Goal: Information Seeking & Learning: Learn about a topic

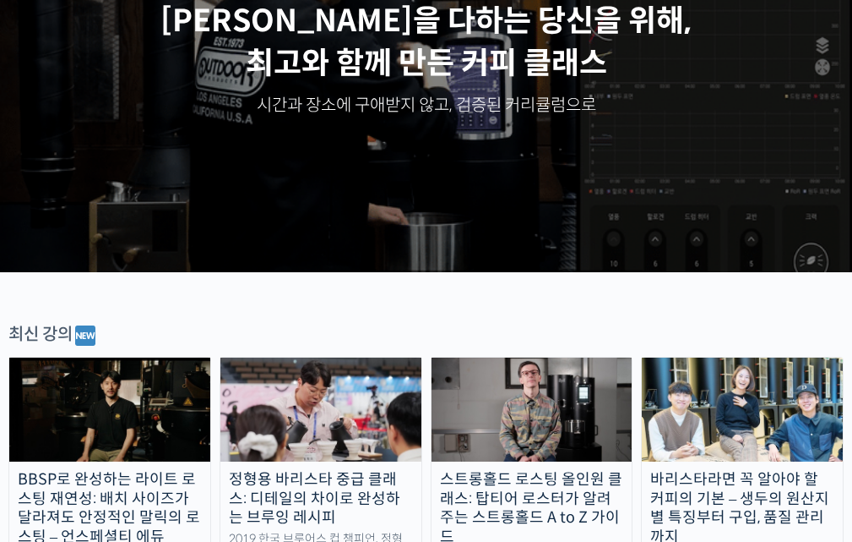
scroll to position [507, 0]
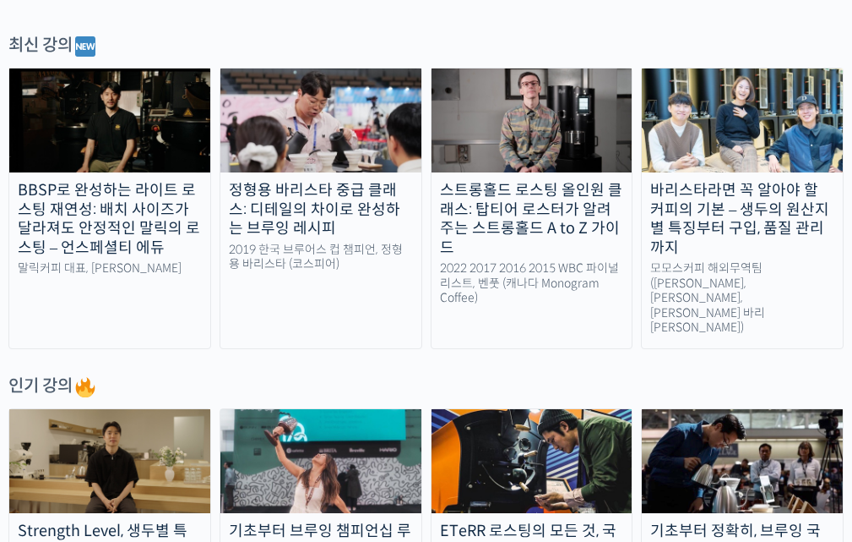
click at [248, 374] on div "인기 강의" at bounding box center [426, 386] width 836 height 25
click at [209, 374] on div "인기 강의" at bounding box center [426, 386] width 836 height 25
drag, startPoint x: 204, startPoint y: 332, endPoint x: 189, endPoint y: 331, distance: 15.2
click at [189, 374] on div "인기 강의" at bounding box center [426, 386] width 836 height 25
click at [172, 374] on div "인기 강의" at bounding box center [426, 386] width 836 height 25
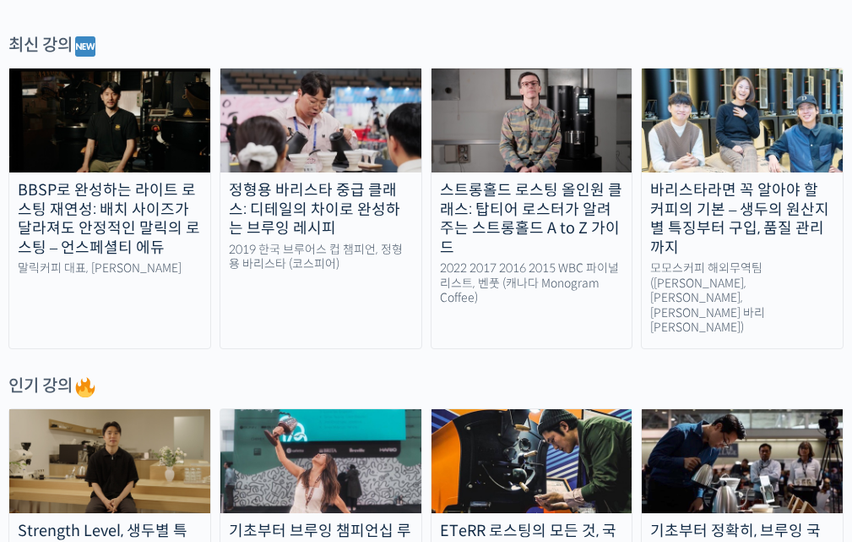
click at [189, 374] on div "인기 강의" at bounding box center [426, 386] width 836 height 25
click at [183, 374] on div "인기 강의" at bounding box center [426, 386] width 836 height 25
click at [182, 374] on div "인기 강의" at bounding box center [426, 386] width 836 height 25
click at [201, 374] on div "인기 강의" at bounding box center [426, 386] width 836 height 25
click at [184, 374] on div "인기 강의" at bounding box center [426, 386] width 836 height 25
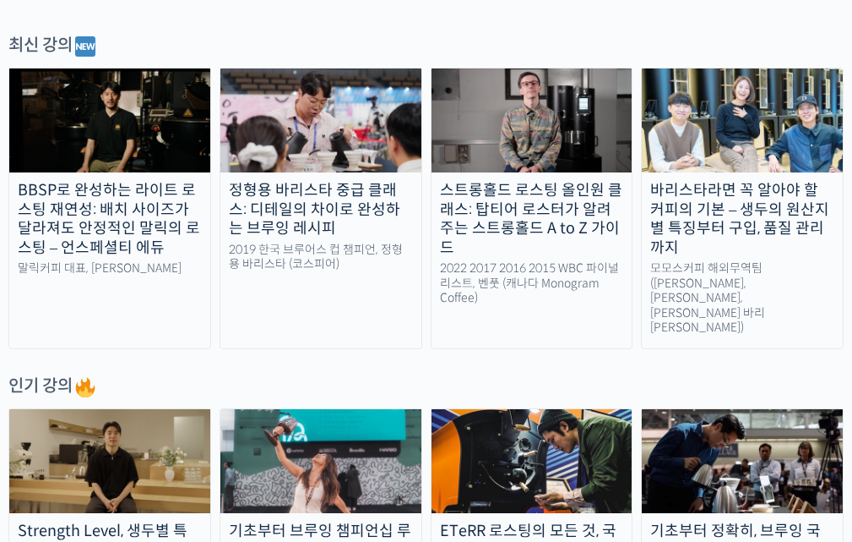
click at [183, 374] on div "인기 강의" at bounding box center [426, 386] width 836 height 25
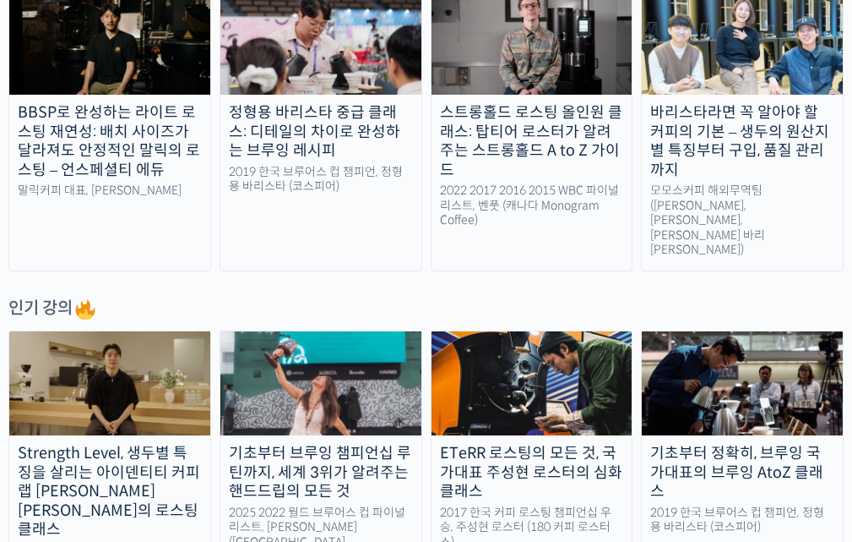
scroll to position [676, 0]
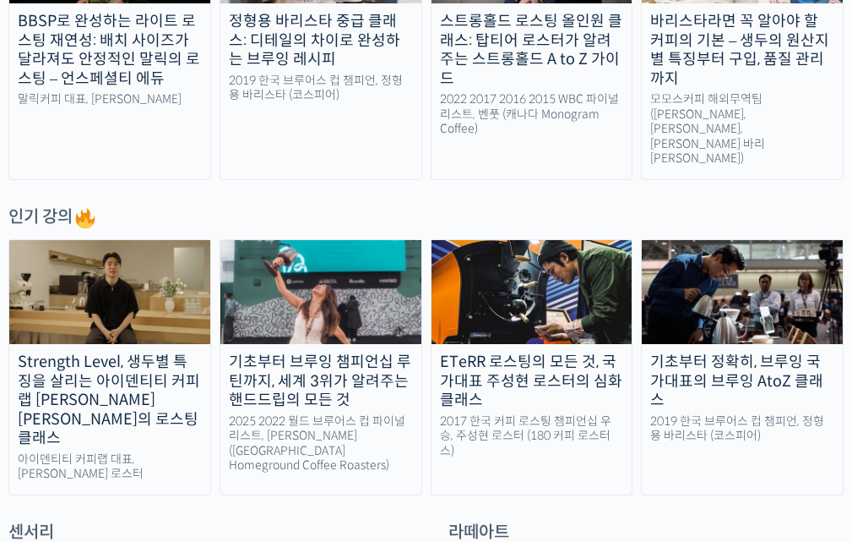
click at [213, 324] on div "Strength Level, 생두별 특징을 살리는 아이덴티티 커피랩 [PERSON_NAME] [PERSON_NAME]의 로스팅 클래스 아이덴티…" at bounding box center [426, 367] width 836 height 256
click at [214, 329] on div "Strength Level, 생두별 특징을 살리는 아이덴티티 커피랩 [PERSON_NAME] [PERSON_NAME]의 로스팅 클래스 아이덴티…" at bounding box center [426, 367] width 836 height 256
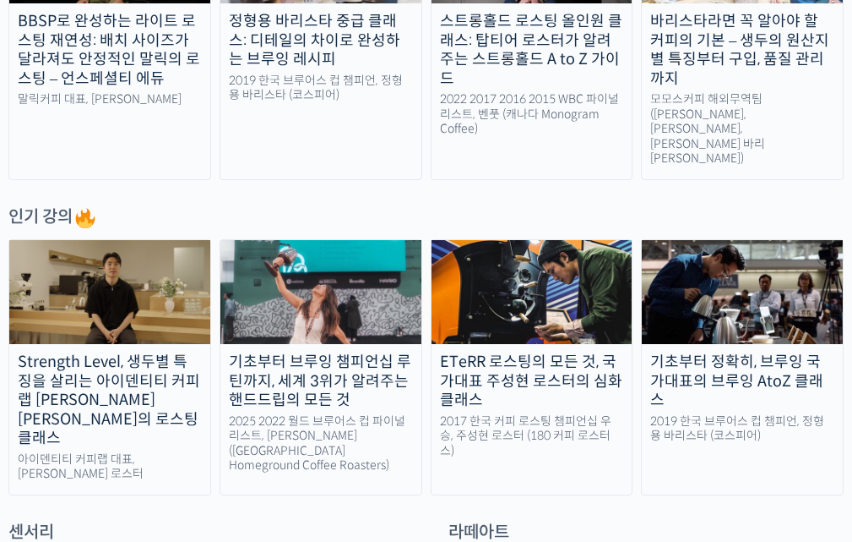
click at [214, 329] on div "Strength Level, 생두별 특징을 살리는 아이덴티티 커피랩 [PERSON_NAME] [PERSON_NAME]의 로스팅 클래스 아이덴티…" at bounding box center [426, 367] width 836 height 256
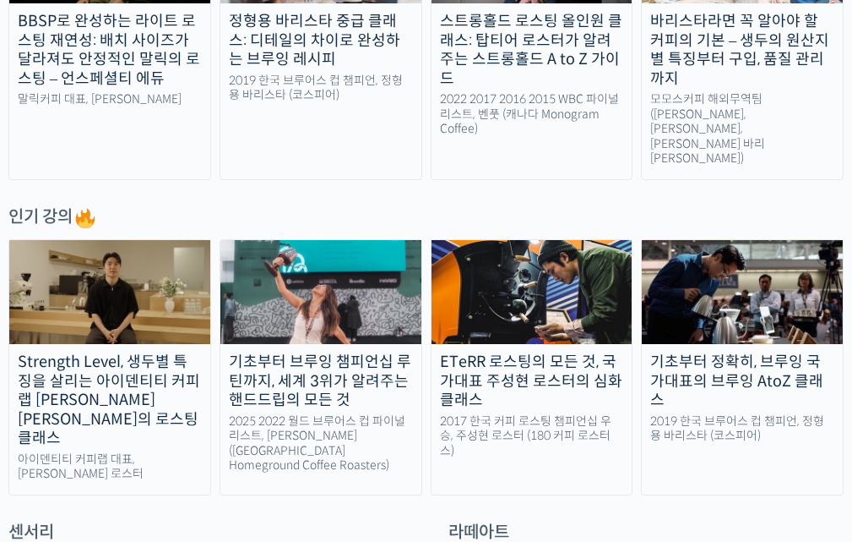
click at [214, 329] on div "Strength Level, 생두별 특징을 살리는 아이덴티티 커피랩 [PERSON_NAME] [PERSON_NAME]의 로스팅 클래스 아이덴티…" at bounding box center [426, 367] width 836 height 256
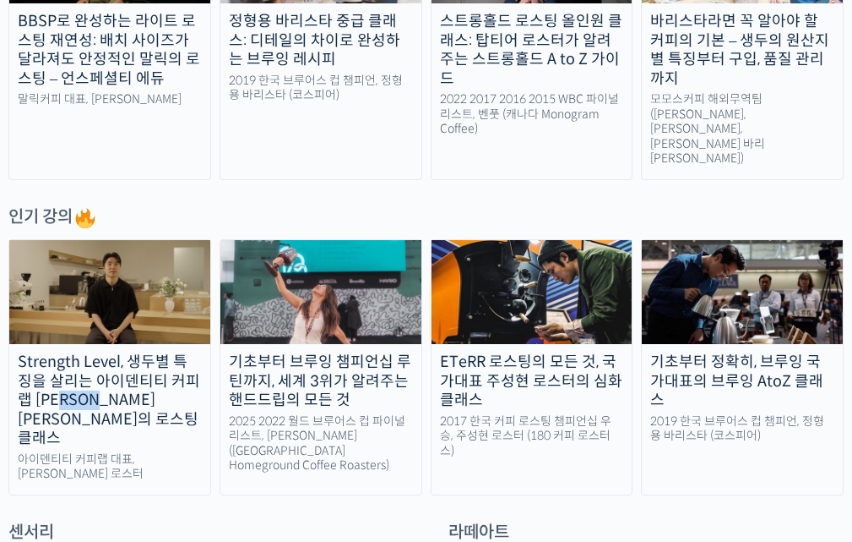
click at [214, 329] on div "Strength Level, 생두별 특징을 살리는 아이덴티티 커피랩 [PERSON_NAME] [PERSON_NAME]의 로스팅 클래스 아이덴티…" at bounding box center [426, 367] width 836 height 256
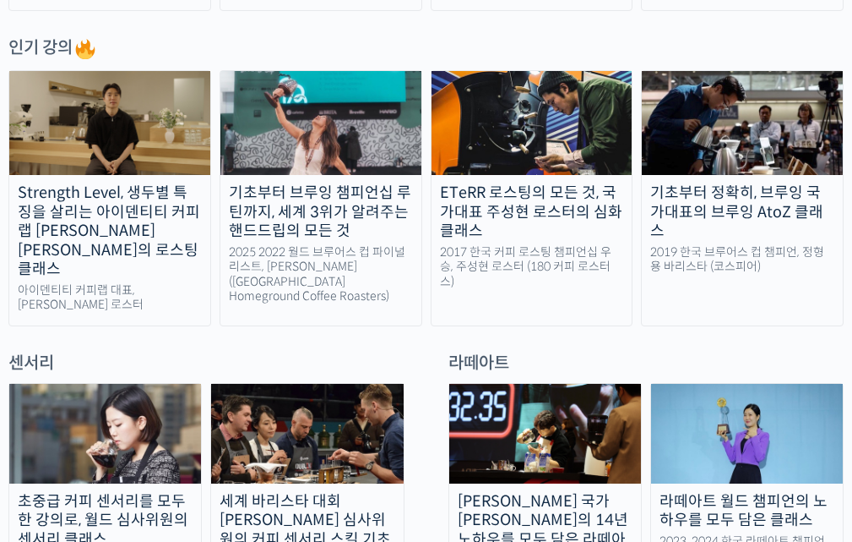
scroll to position [760, 0]
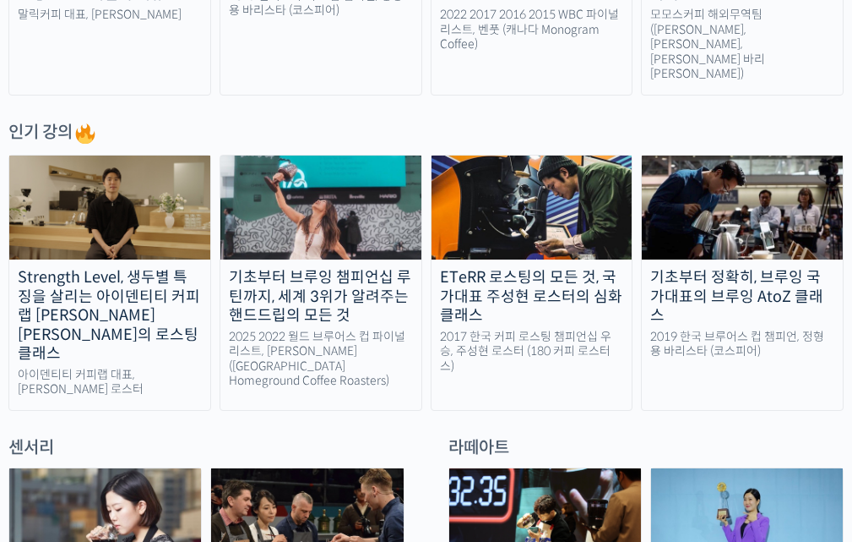
click at [214, 329] on div "Strength Level, 생두별 특징을 살리는 아이덴티티 커피랩 [PERSON_NAME] [PERSON_NAME]의 로스팅 클래스 아이덴티…" at bounding box center [426, 283] width 836 height 256
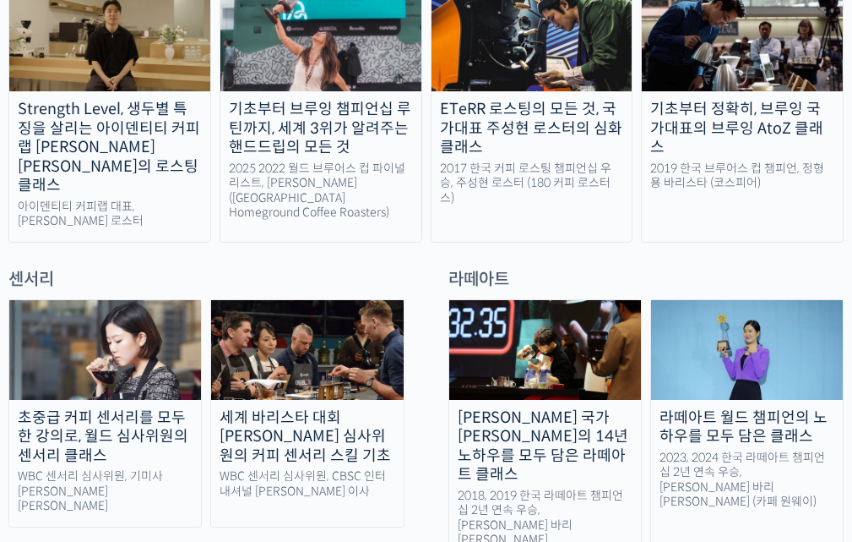
scroll to position [929, 0]
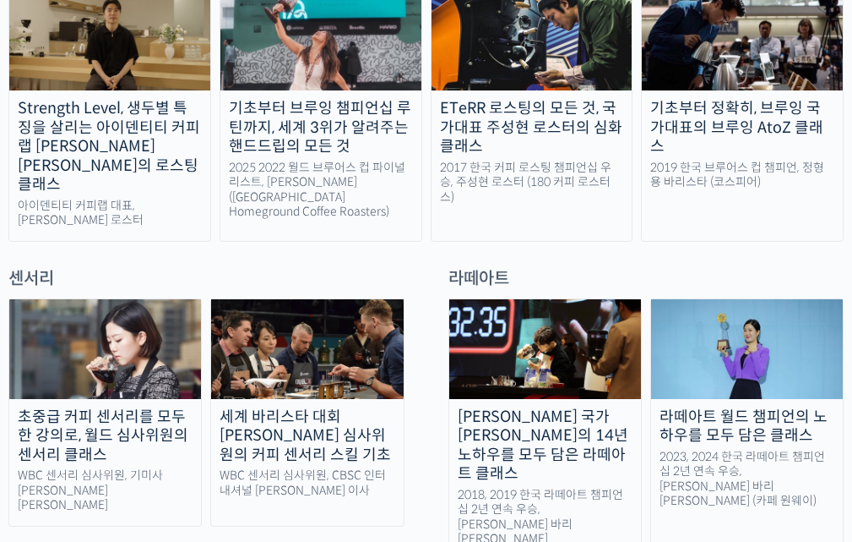
click at [204, 307] on div "초중급 커피 센서리를 모두 한 강의로, 월드 심사위원의 센서리 클래스 WBC 센서리 심사위원, 기미사 [PERSON_NAME] [PERSON_…" at bounding box center [206, 412] width 413 height 228
click at [143, 407] on div "초중급 커피 센서리를 모두 한 강의로, 월드 심사위원의 센서리 클래스" at bounding box center [105, 435] width 192 height 57
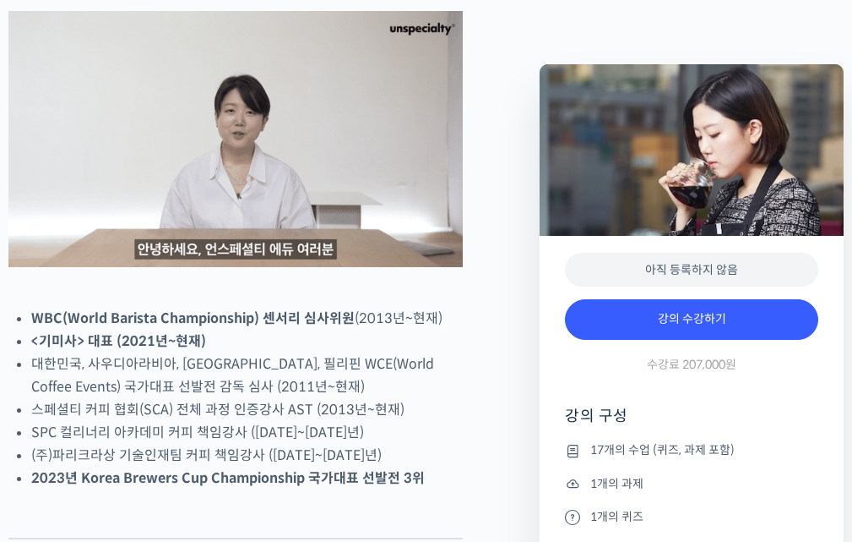
scroll to position [760, 0]
